Goal: Communication & Community: Answer question/provide support

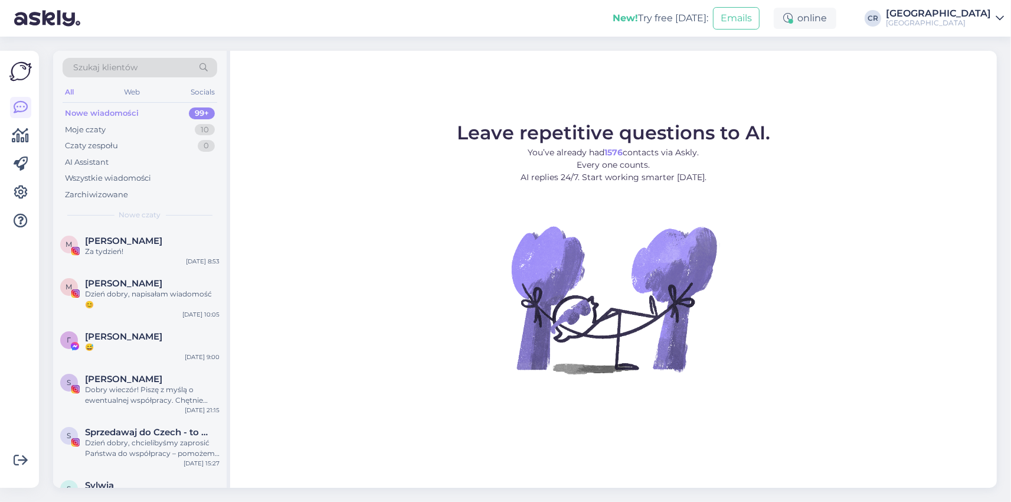
click at [134, 227] on div "Szukaj klientów All Web Socials Nowe wiadomości 99+ Moje czaty 10 Czaty zespołu…" at bounding box center [140, 139] width 174 height 176
click at [131, 250] on div "Za tydzień!" at bounding box center [152, 251] width 135 height 11
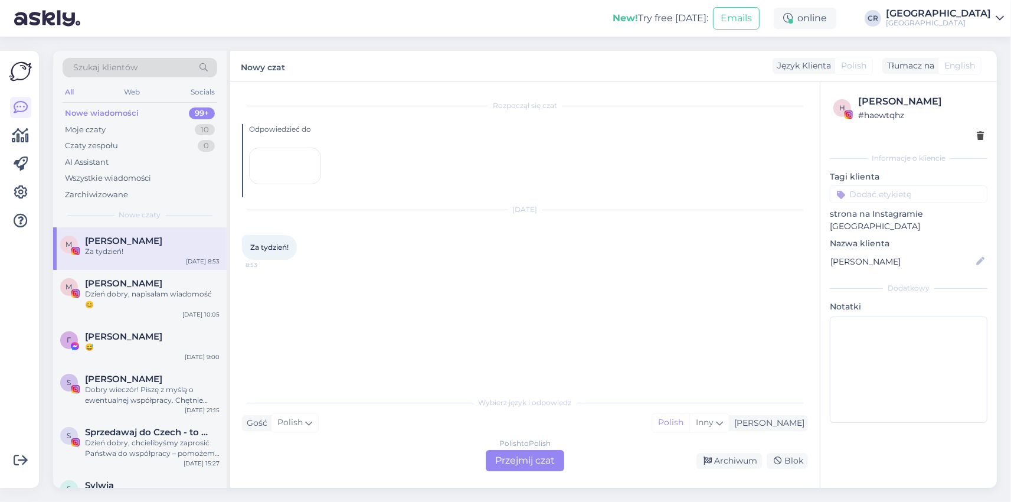
click at [309, 184] on div at bounding box center [285, 166] width 72 height 37
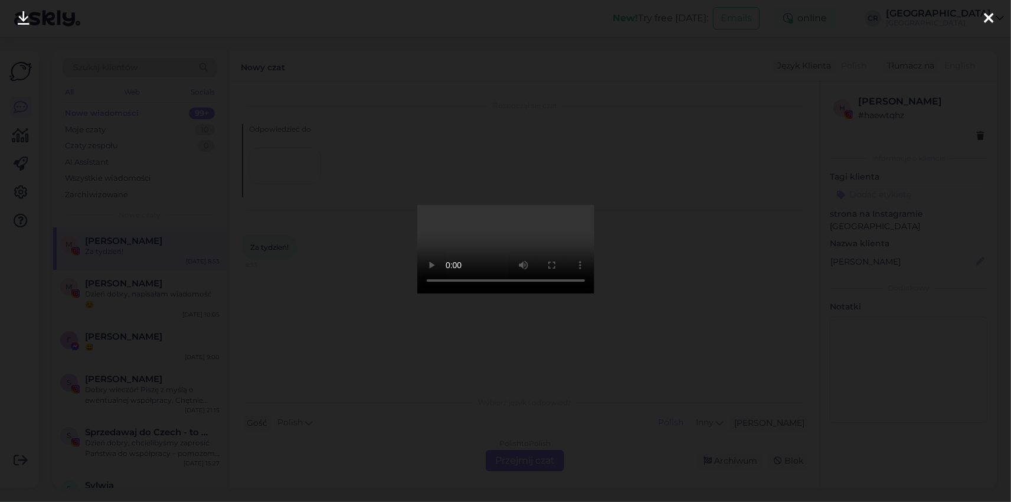
click at [985, 17] on icon at bounding box center [988, 18] width 9 height 15
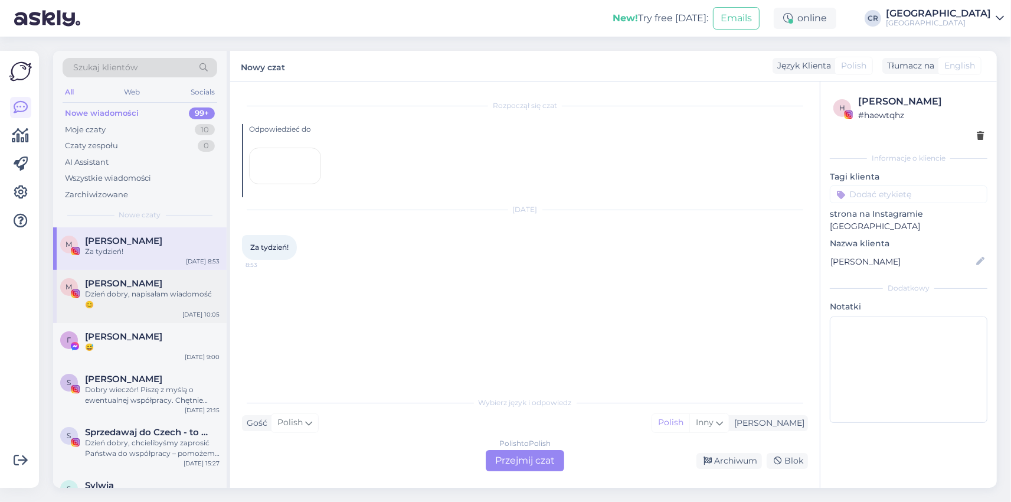
click at [83, 296] on div "M [PERSON_NAME] Dzień dobry, napisałam wiadomość 😊" at bounding box center [139, 294] width 159 height 32
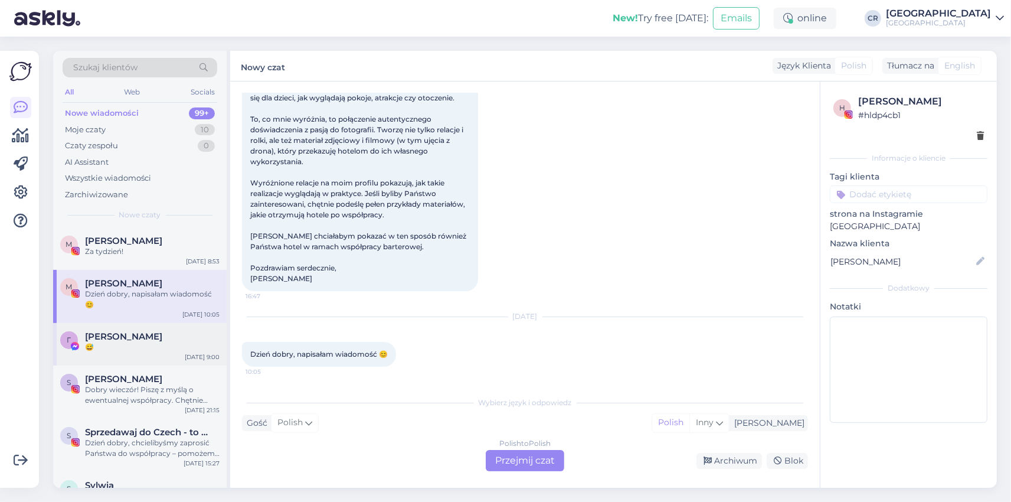
click at [107, 346] on div "😅" at bounding box center [152, 347] width 135 height 11
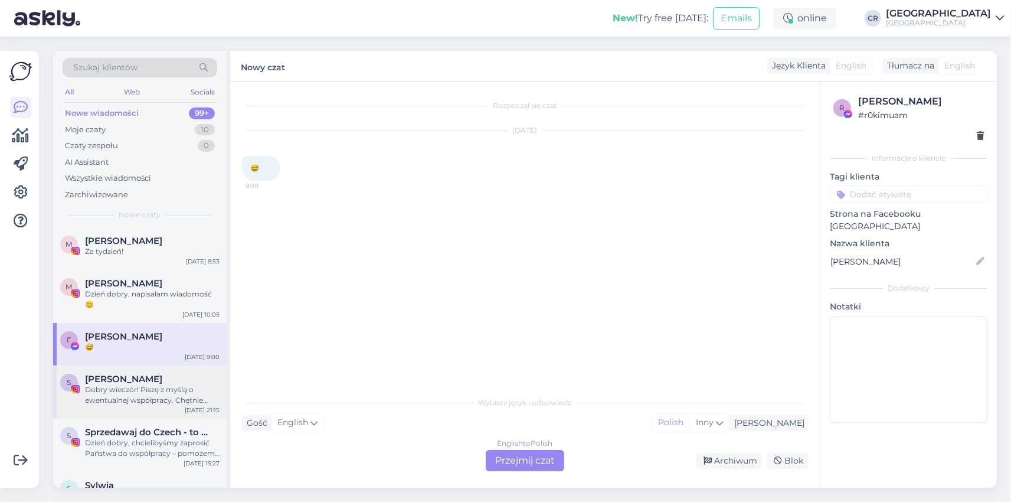
click at [135, 388] on div "Dobry wieczór! Piszę z myślą o ewentualnej współpracy. Chętnie przygotuję mater…" at bounding box center [152, 394] width 135 height 21
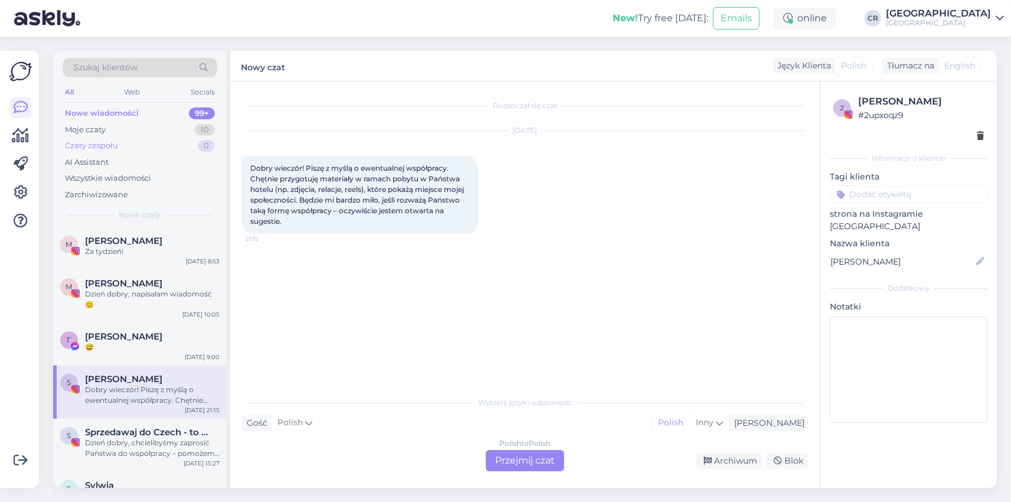
click at [126, 145] on div "Czaty zespołu 0" at bounding box center [140, 146] width 155 height 17
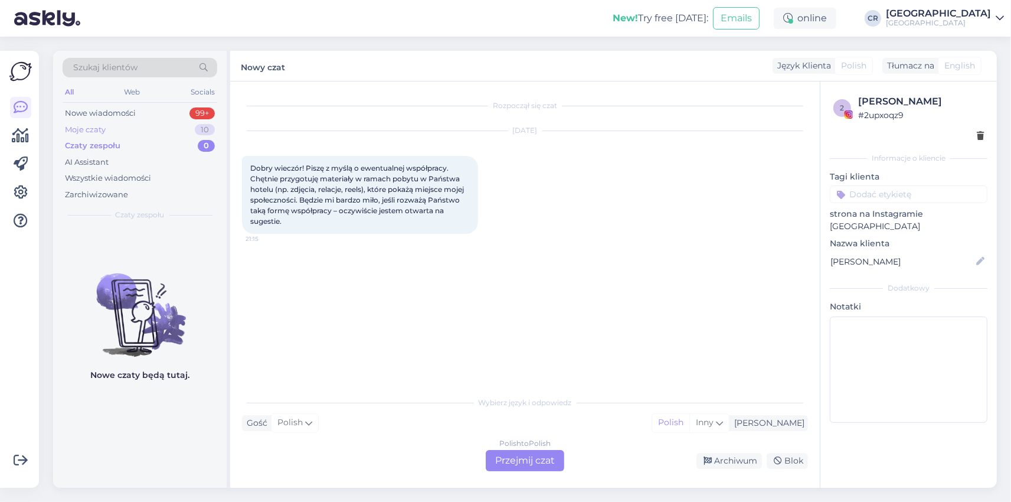
click at [120, 129] on div "Moje czaty 10" at bounding box center [140, 130] width 155 height 17
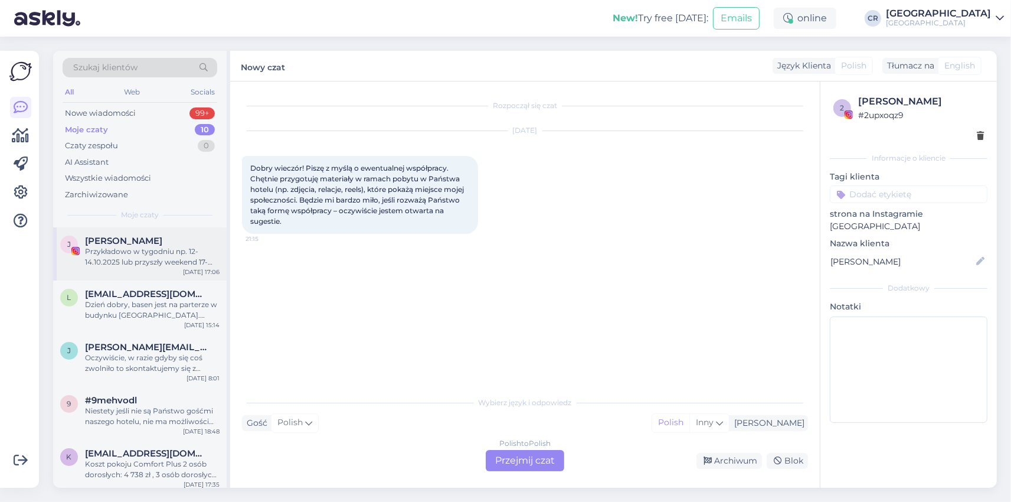
click at [148, 261] on div "Przykładowo w tygodniu np. 12-14.10.2025 lub przyszły weekend 17-19.2025 - posi…" at bounding box center [152, 256] width 135 height 21
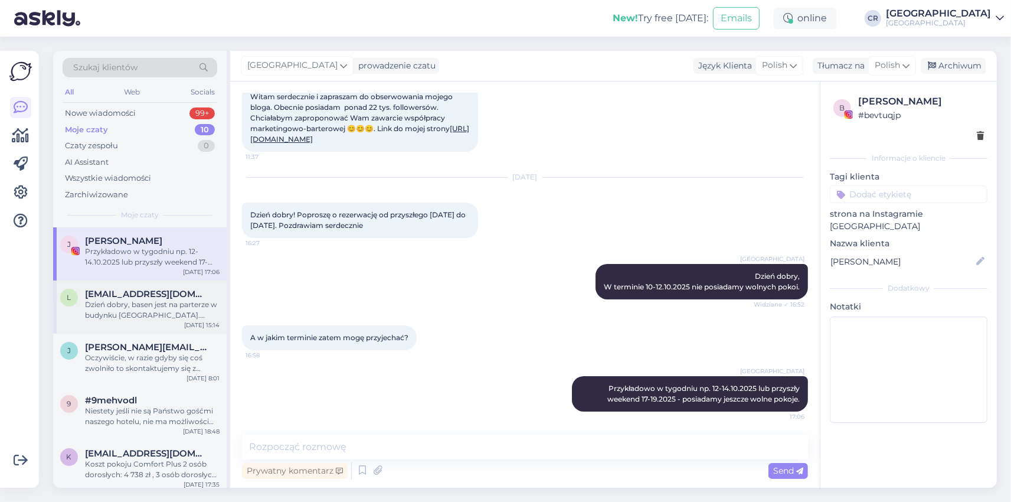
click at [151, 313] on div "Dzień dobry, basen jest na parterze w budynku [GEOGRAPHIC_DATA]. Czynny od 8:00…" at bounding box center [152, 309] width 135 height 21
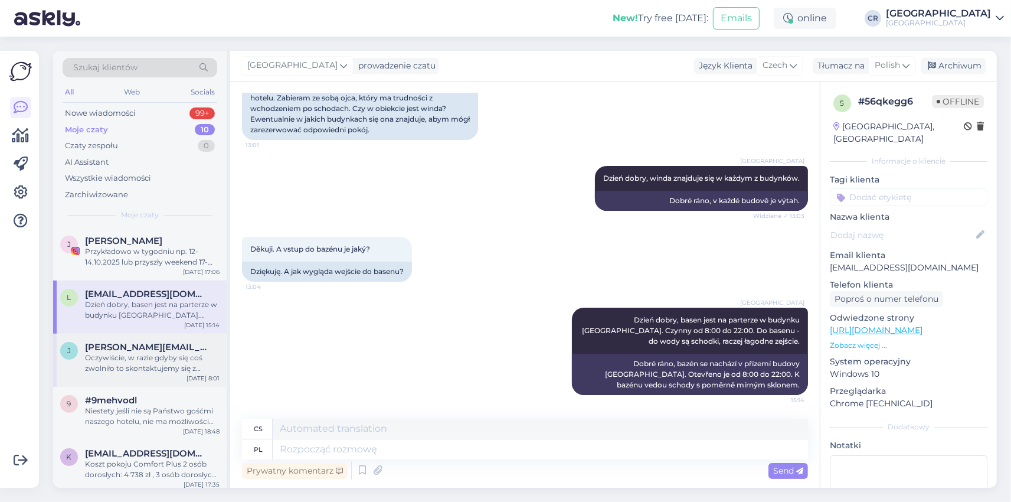
click at [153, 374] on div "[PERSON_NAME] [PERSON_NAME][EMAIL_ADDRESS][DOMAIN_NAME] Oczywiście, w razie gdy…" at bounding box center [140, 359] width 174 height 53
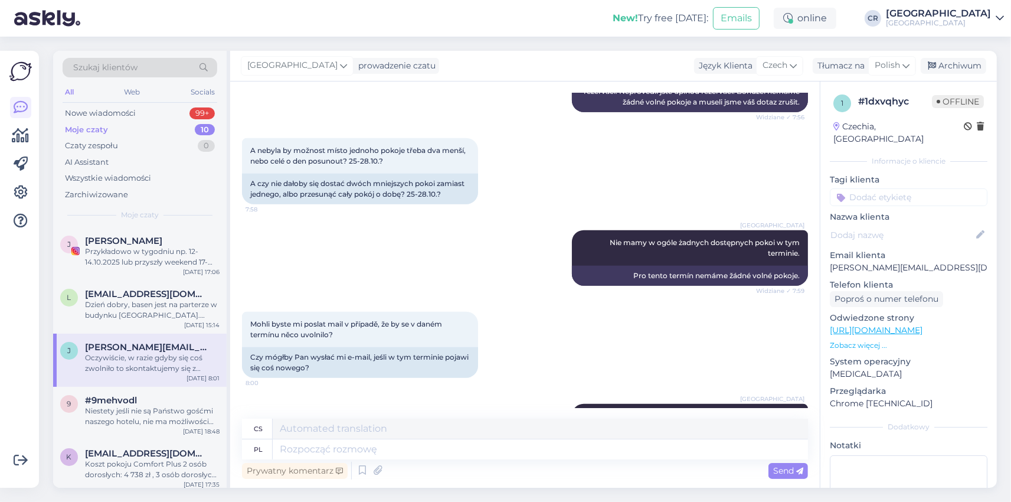
scroll to position [954, 0]
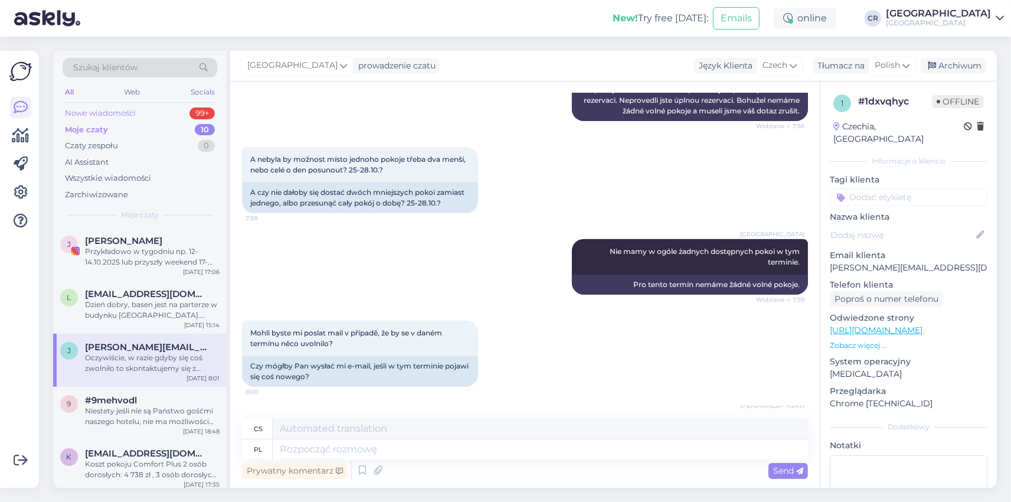
click at [181, 105] on div "Nowe wiadomości 99+" at bounding box center [140, 113] width 155 height 17
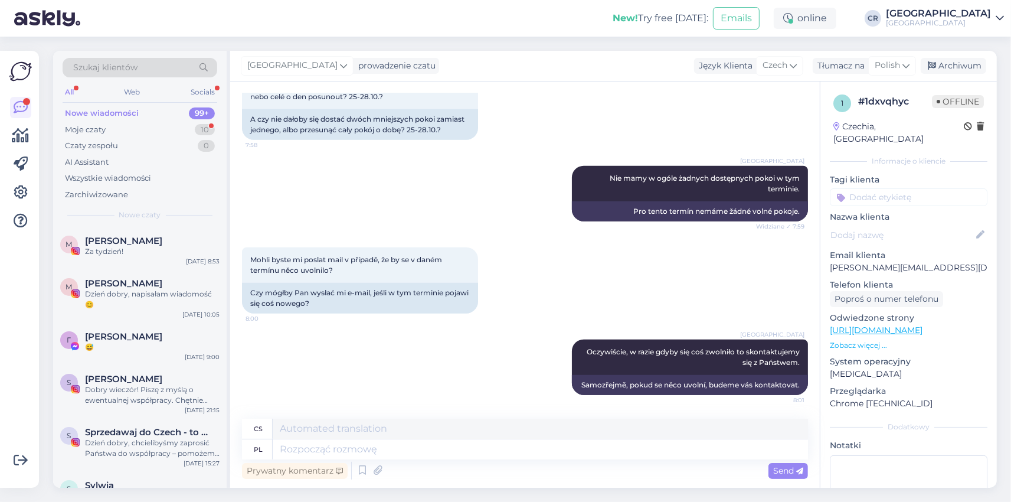
scroll to position [1048, 0]
click at [93, 129] on div "Moje czaty" at bounding box center [85, 130] width 41 height 12
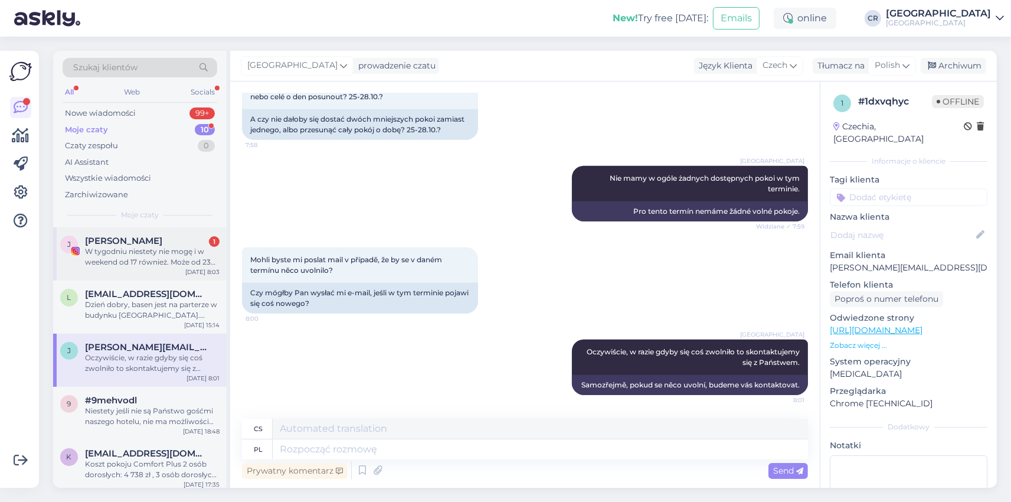
click at [137, 266] on div "W tygodniu niestety nie mogę i w weekend od 17 również. Może od 23 do 26? Na 3 …" at bounding box center [152, 256] width 135 height 21
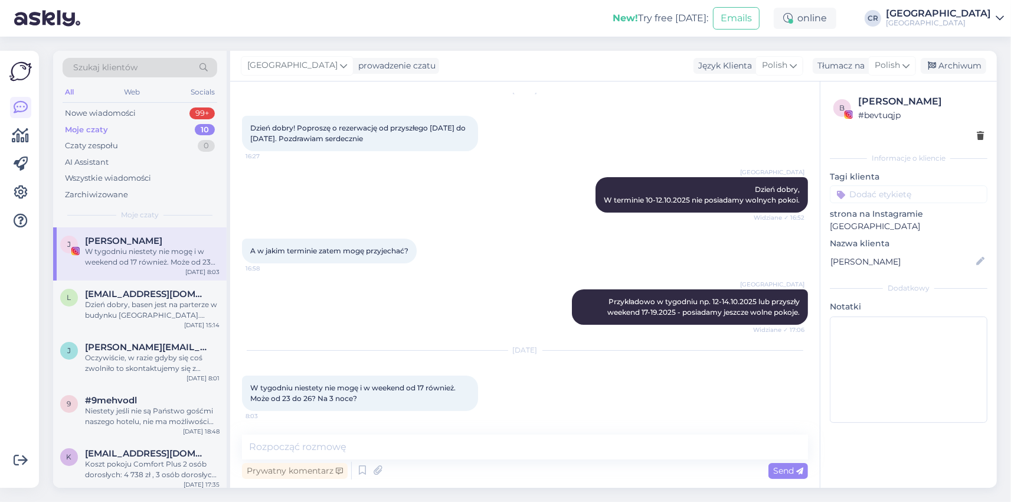
scroll to position [158, 0]
click at [413, 445] on textarea at bounding box center [525, 446] width 566 height 25
type textarea "D"
type textarea "M"
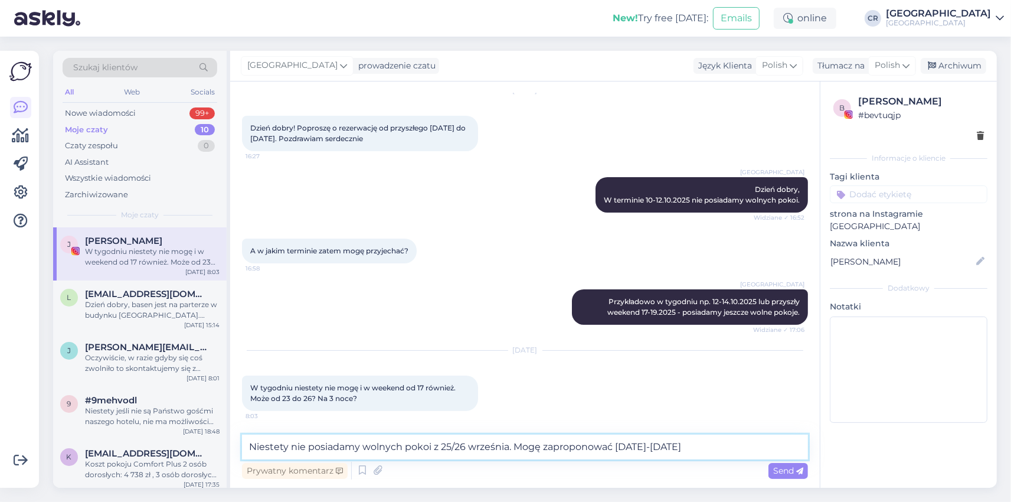
click at [452, 449] on textarea "Niestety nie posiadamy wolnych pokoi z 25/26 września. Mogę zaproponować [DATE]…" at bounding box center [525, 446] width 566 height 25
click at [439, 444] on textarea "Niestety nie posiadamy wolnych pokoi z 25 na [DATE]. Mogę zaproponować [DATE]-[…" at bounding box center [525, 446] width 566 height 25
click at [627, 447] on textarea "Niestety nie posiadamy wolnych pokoi z 25 na [DATE]. Mogę zaproponować [DATE]-[…" at bounding box center [525, 446] width 566 height 25
click at [736, 448] on textarea "Niestety nie posiadamy wolnych pokoi z 25 na [DATE]. Mogę zaproponować pobyt [D…" at bounding box center [525, 446] width 566 height 25
click at [523, 447] on textarea "Niestety nie posiadamy wolnych pokoi z 25 na [DATE]. Mogę zaproponować pobyt [D…" at bounding box center [525, 446] width 566 height 25
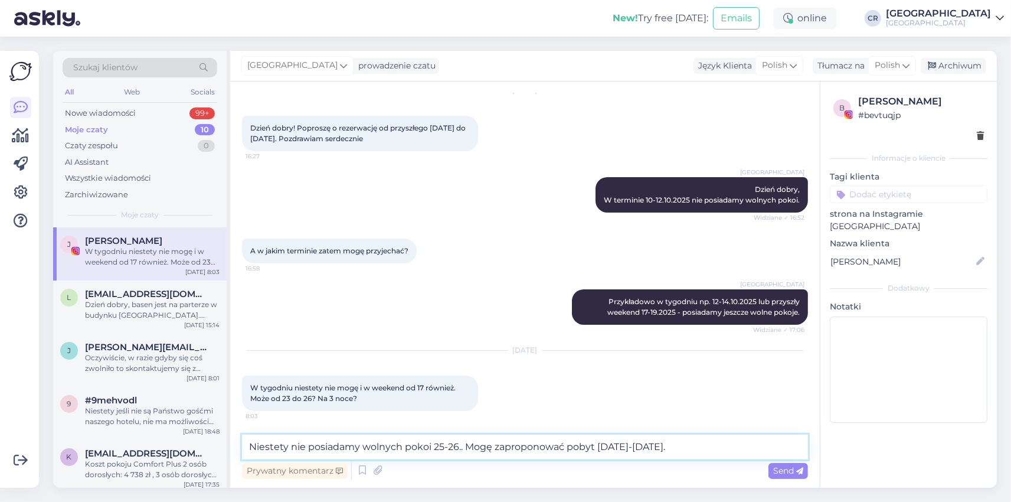
click at [661, 449] on textarea "Niestety nie posiadamy wolnych pokoi 25-26.. Mogę zaproponować pobyt [DATE]-[DA…" at bounding box center [525, 446] width 566 height 25
click at [664, 449] on textarea "Niestety nie posiadamy wolnych pokoi 25-26.. Mogę zaproponować pobyt [DATE]-[DA…" at bounding box center [525, 446] width 566 height 25
click at [632, 447] on textarea "Niestety nie posiadamy wolnych pokoi 25-26.. Mogę zaproponować pobyt 22-25 pa." at bounding box center [525, 446] width 566 height 25
click at [634, 444] on textarea "Niestety nie posiadamy wolnych pokoi 25-26.. Mogę zaproponować pobyt 22-25 pa." at bounding box center [525, 446] width 566 height 25
click at [457, 448] on textarea "Niestety nie posiadamy wolnych pokoi 25-26.. Mogę zaproponować pobyt [DATE]-[DA…" at bounding box center [525, 446] width 566 height 25
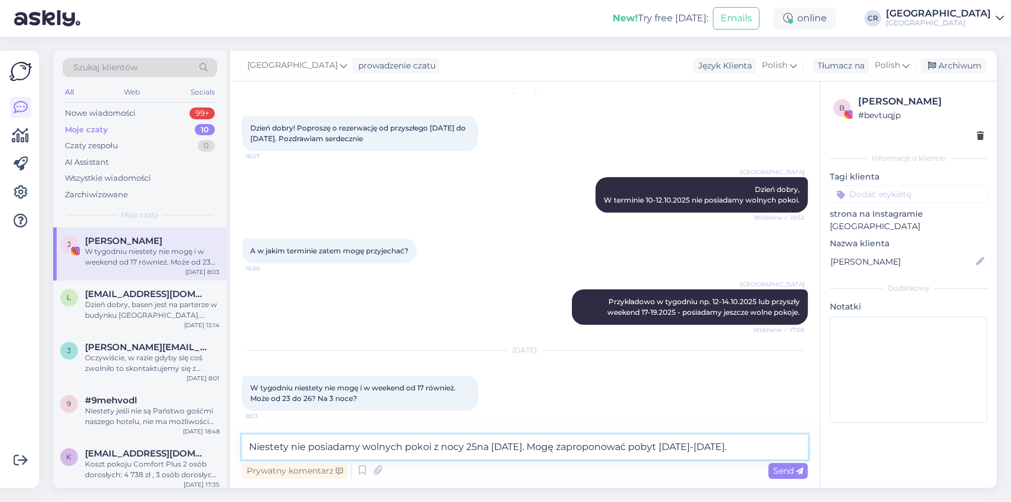
click at [475, 447] on textarea "Niestety nie posiadamy wolnych pokoi z nocy 25na [DATE]. Mogę zaproponować poby…" at bounding box center [525, 446] width 566 height 25
click at [462, 446] on textarea "Niestety nie posiadamy wolnych pokoi z nocy 25 na [DATE]. Mogę zaproponować pob…" at bounding box center [525, 446] width 566 height 25
click at [460, 441] on textarea "Niestety nie posiadamy wolnych pokoi 25 na [DATE]. Mogę zaproponować pobyt [DAT…" at bounding box center [525, 446] width 566 height 25
click at [463, 447] on textarea "Niestety nie posiadamy wolnych pokoi 25 na [DATE]. Mogę zaproponować pobyt [DAT…" at bounding box center [525, 446] width 566 height 25
click at [436, 449] on textarea "Niestety nie posiadamy wolnych pokoi [DATE]-[DATE]. Mogę zaproponować pobyt [DA…" at bounding box center [525, 446] width 566 height 25
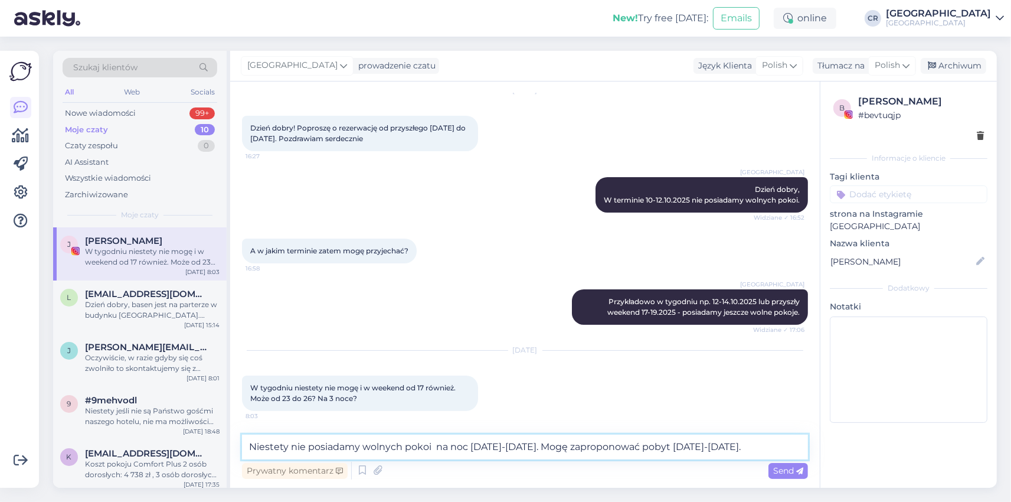
click at [435, 446] on textarea "Niestety nie posiadamy wolnych pokoi na noc [DATE]-[DATE]. Mogę zaproponować po…" at bounding box center [525, 446] width 566 height 25
type textarea "Niestety nie posiadamy wolnych pokoi na noc [DATE]-[DATE]. Mogę zaproponować po…"
click at [799, 469] on icon at bounding box center [799, 470] width 7 height 7
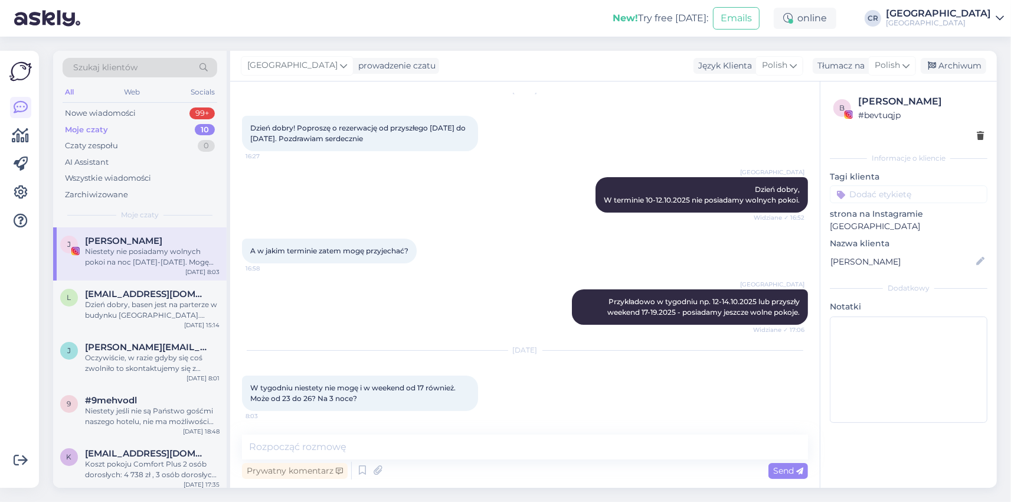
scroll to position [220, 0]
